Goal: Task Accomplishment & Management: Use online tool/utility

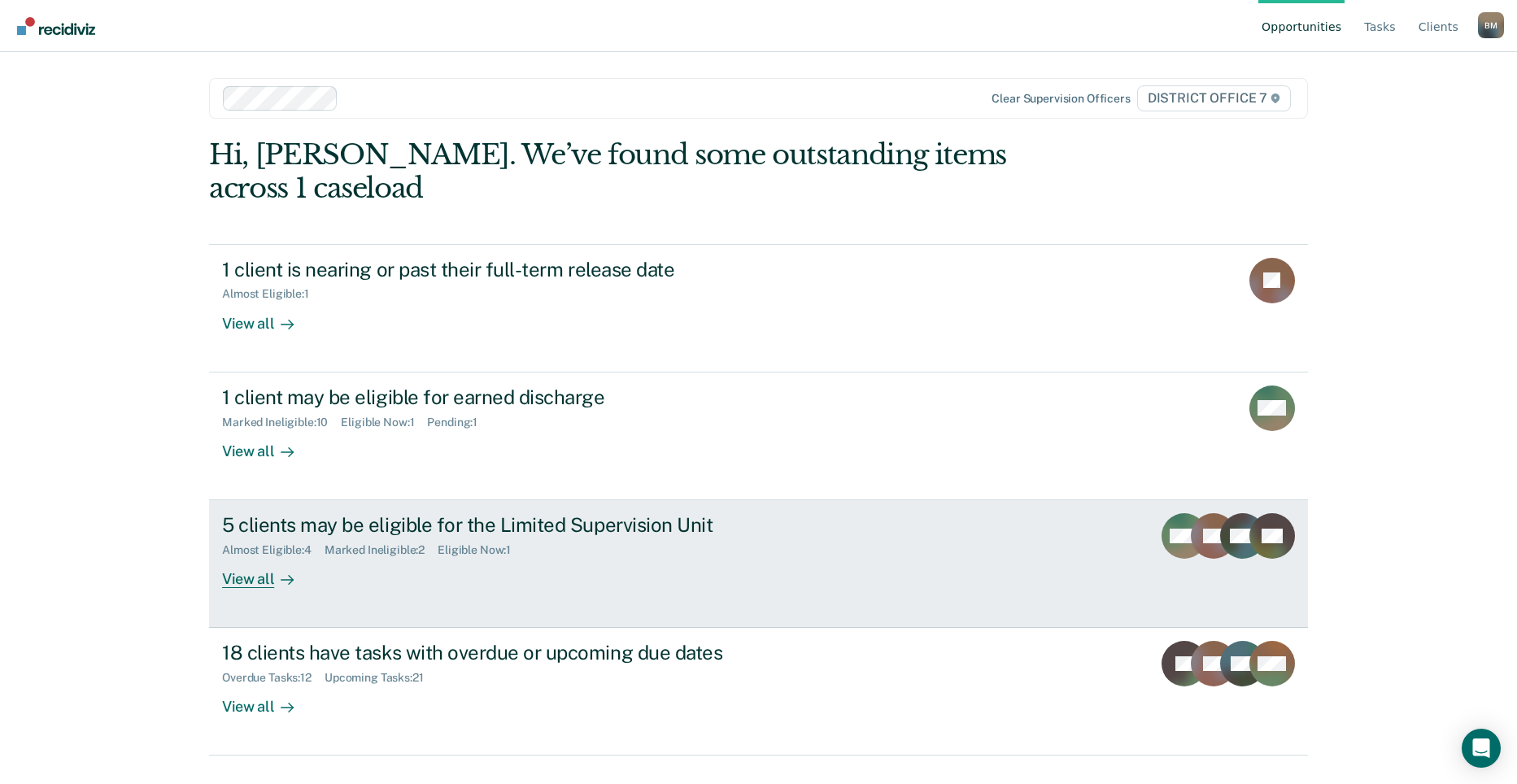
click at [672, 514] on div "5 clients may be eligible for the Limited Supervision Unit" at bounding box center [508, 525] width 571 height 24
